Goal: Information Seeking & Learning: Check status

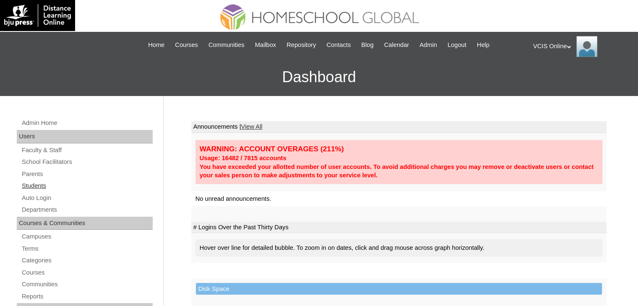
click at [42, 187] on link "Students" at bounding box center [87, 186] width 132 height 10
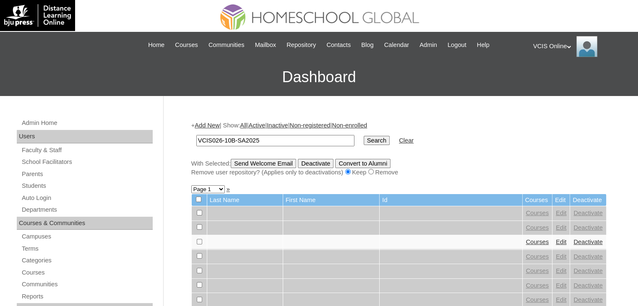
type input "VCIS026-10B-SA2025"
click at [364, 144] on input "Search" at bounding box center [377, 140] width 26 height 9
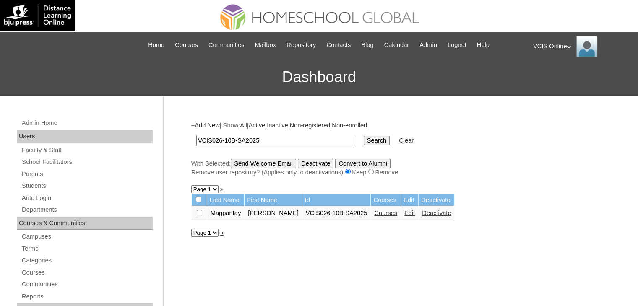
click at [382, 216] on link "Courses" at bounding box center [385, 213] width 23 height 7
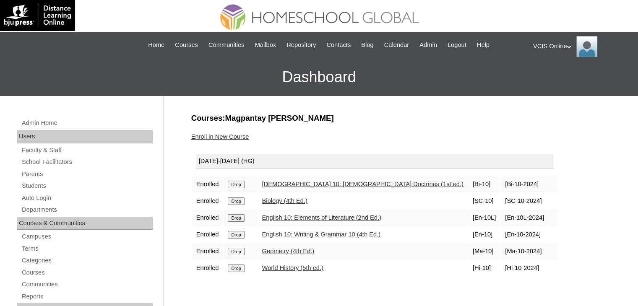
scroll to position [84, 0]
